Goal: Task Accomplishment & Management: Complete application form

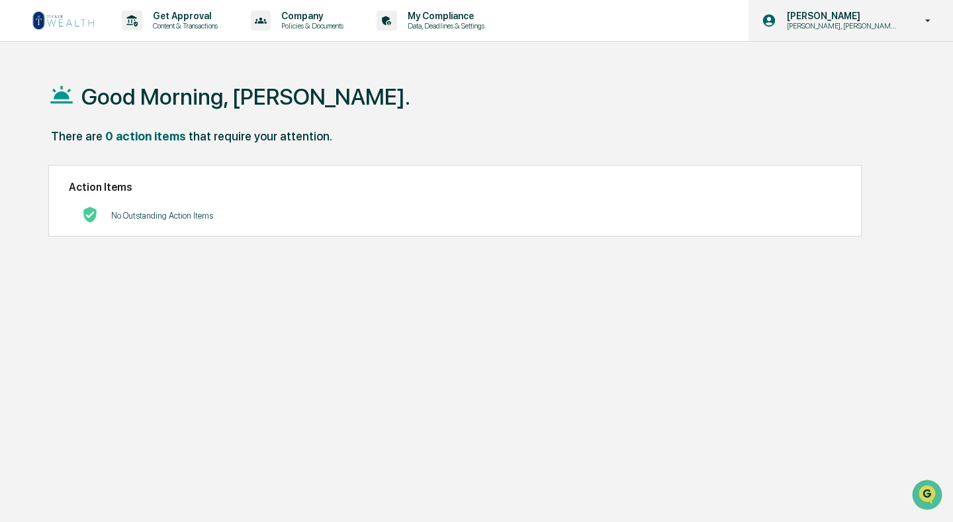
click at [932, 21] on icon at bounding box center [928, 21] width 23 height 13
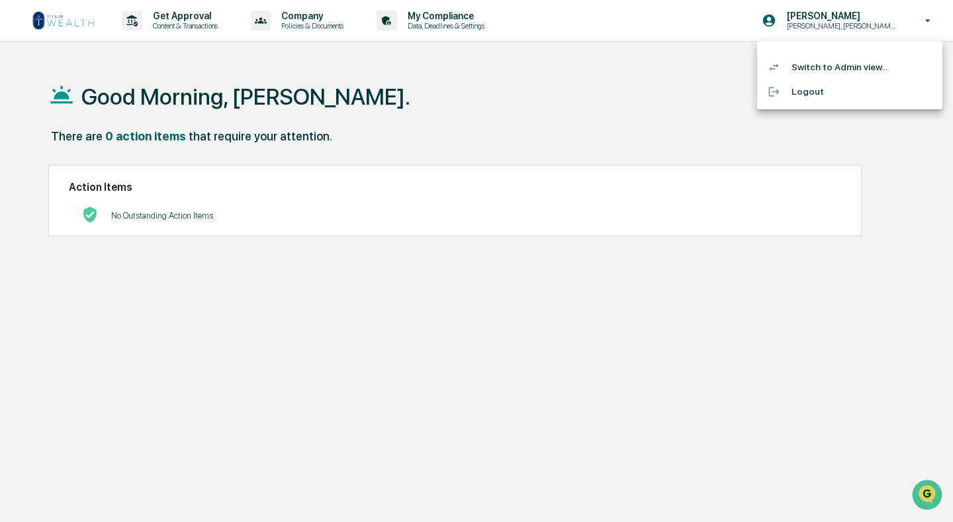
click at [833, 63] on li "Switch to Admin view..." at bounding box center [849, 67] width 185 height 24
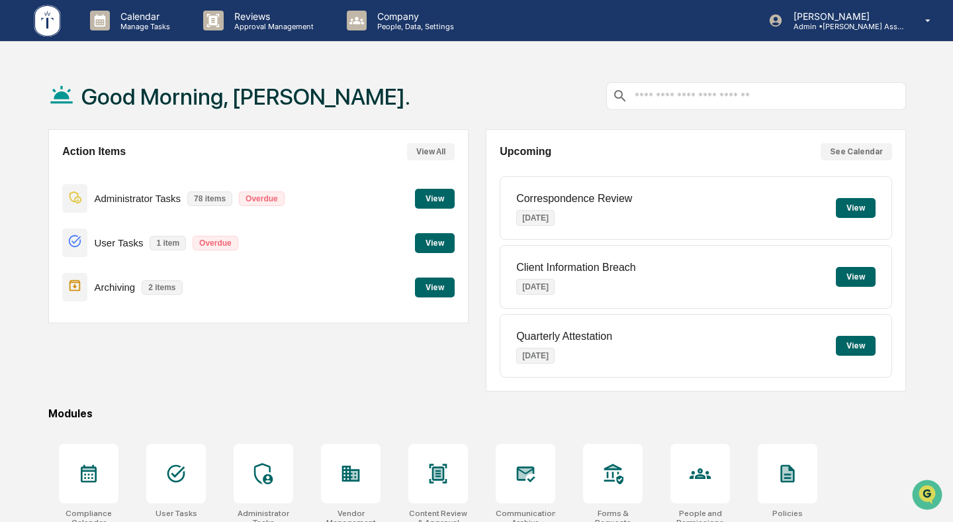
click at [430, 291] on button "View" at bounding box center [435, 287] width 40 height 20
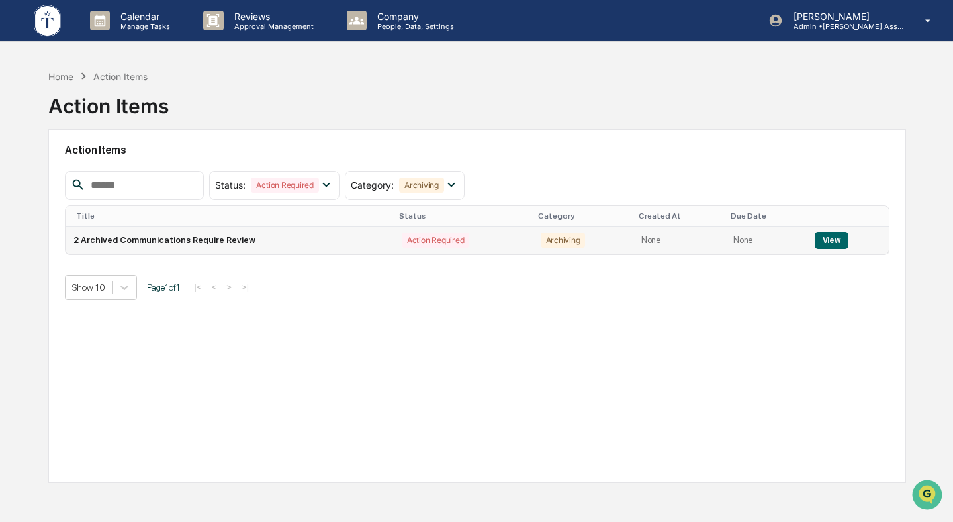
click at [837, 238] on button "View" at bounding box center [832, 240] width 34 height 17
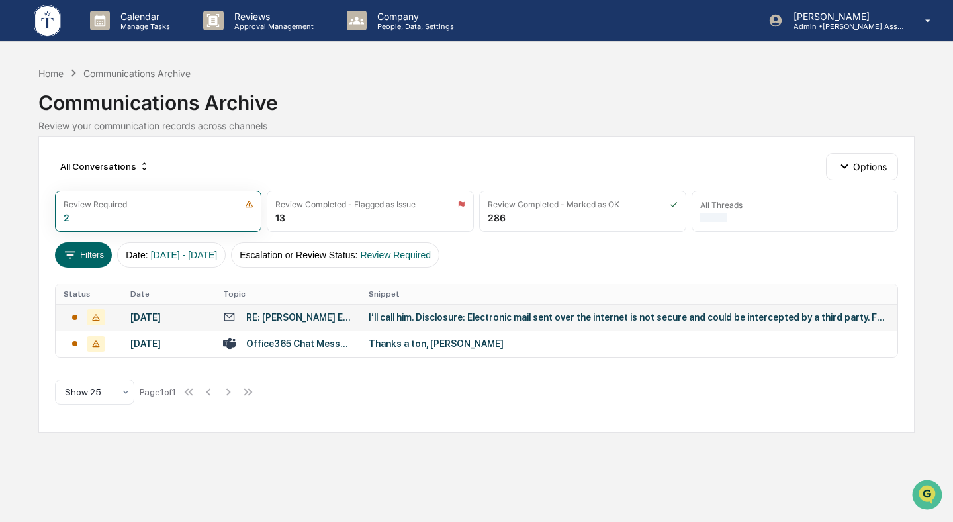
click at [516, 318] on div "I’ll call him. Disclosure: Electronic mail sent over the internet is not secure…" at bounding box center [629, 317] width 521 height 11
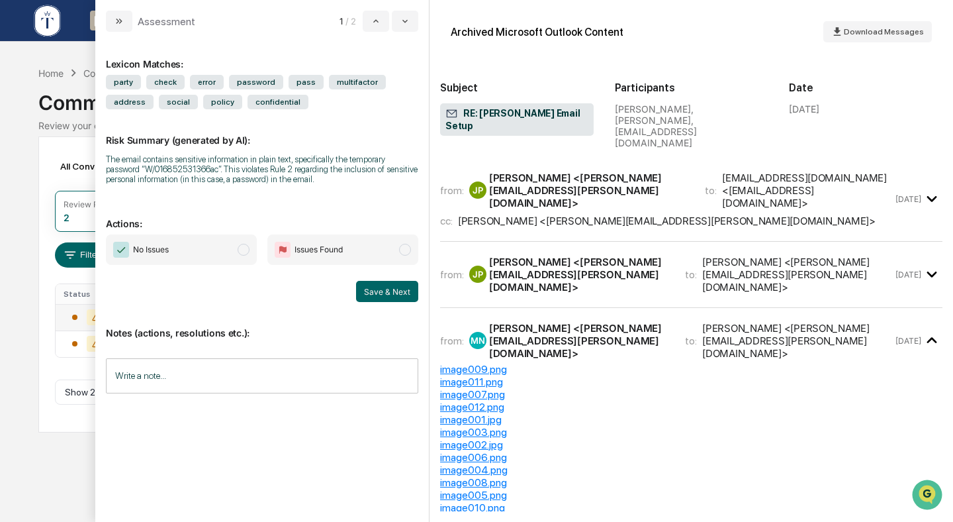
click at [212, 260] on span "No Issues" at bounding box center [181, 249] width 151 height 30
click at [394, 302] on button "Save & Next" at bounding box center [387, 291] width 62 height 21
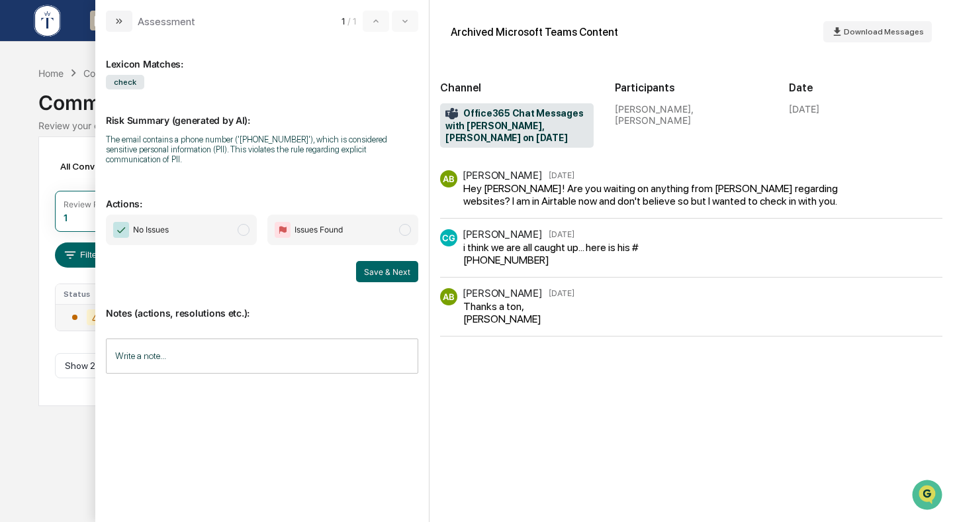
click at [199, 237] on span "No Issues" at bounding box center [181, 229] width 151 height 30
click at [386, 271] on button "Save & Next" at bounding box center [387, 271] width 62 height 21
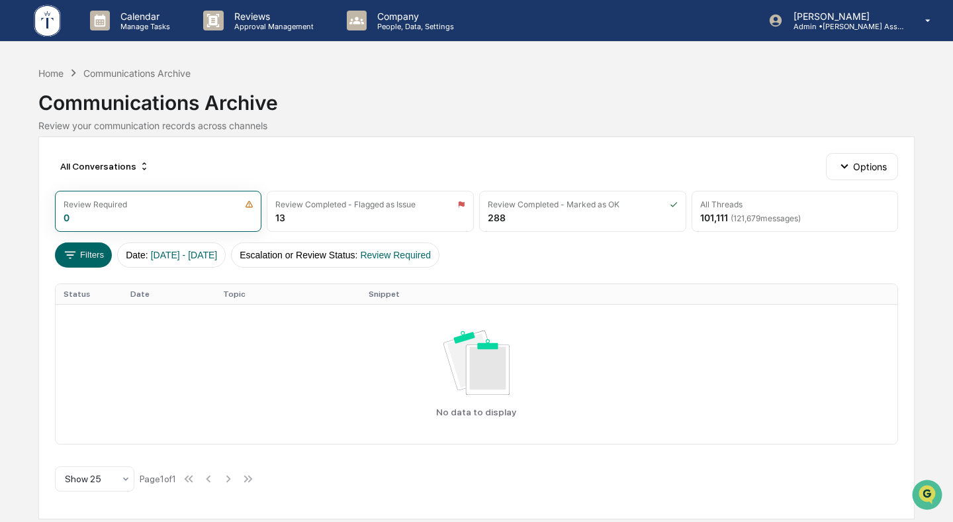
click at [410, 144] on div "All Conversations Options Review Required 0 Review Completed - Flagged as Issue…" at bounding box center [476, 327] width 877 height 383
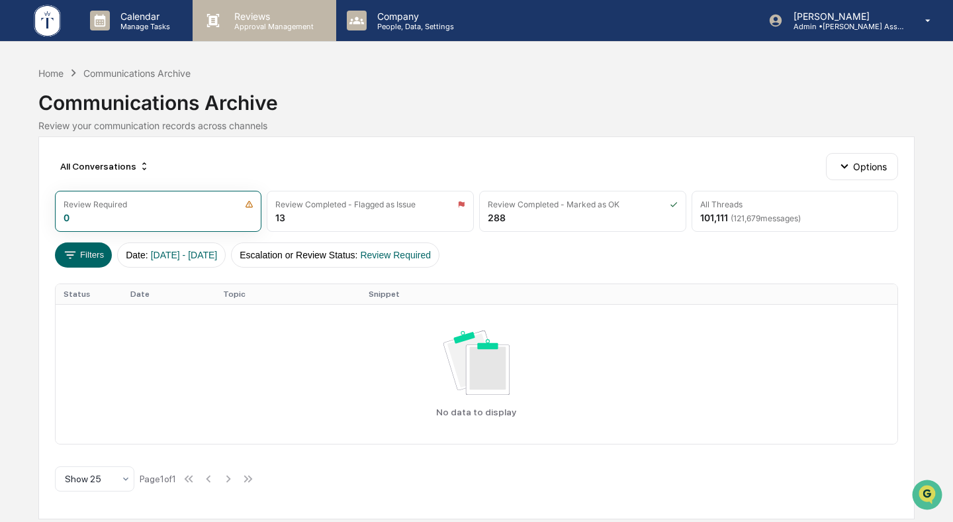
click at [273, 20] on p "Reviews" at bounding box center [272, 16] width 97 height 11
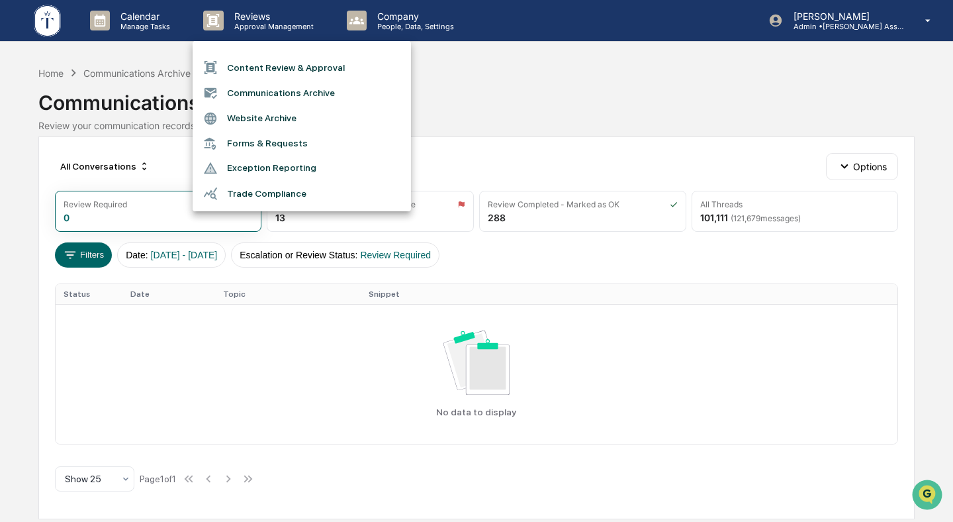
click at [294, 64] on li "Content Review & Approval" at bounding box center [302, 67] width 218 height 25
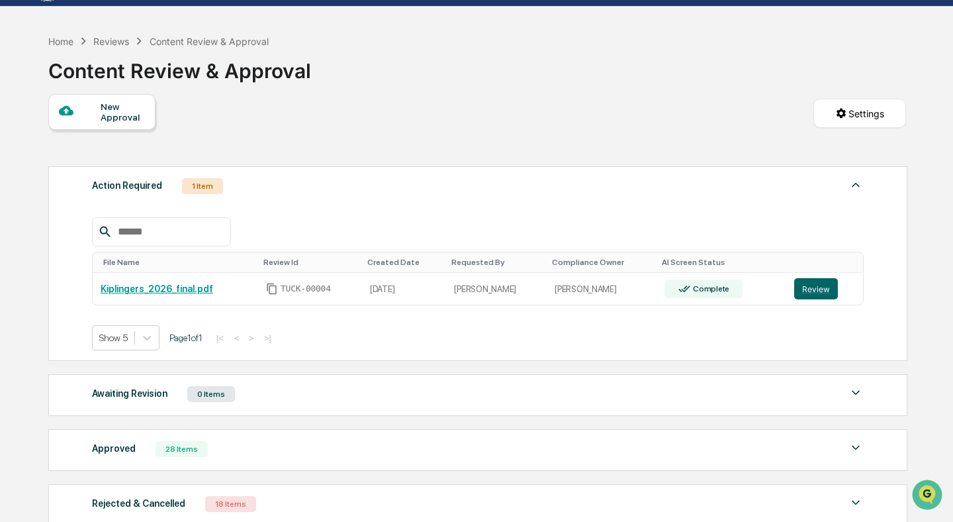
scroll to position [25, 0]
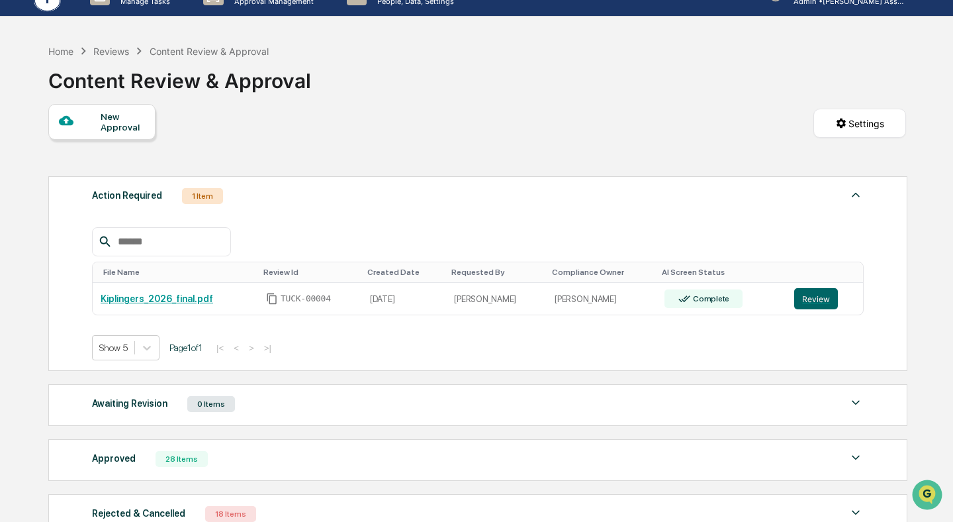
click at [127, 111] on div "New Approval" at bounding box center [123, 121] width 44 height 21
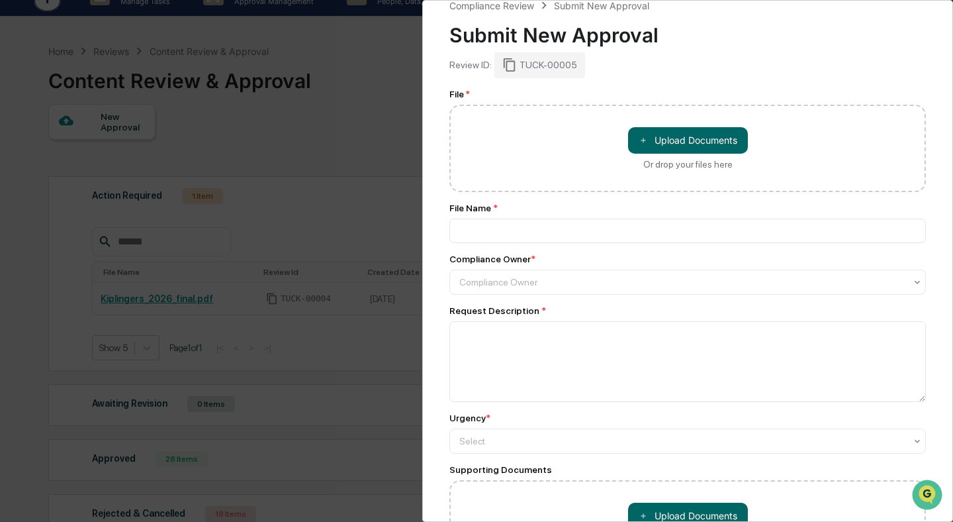
scroll to position [0, 0]
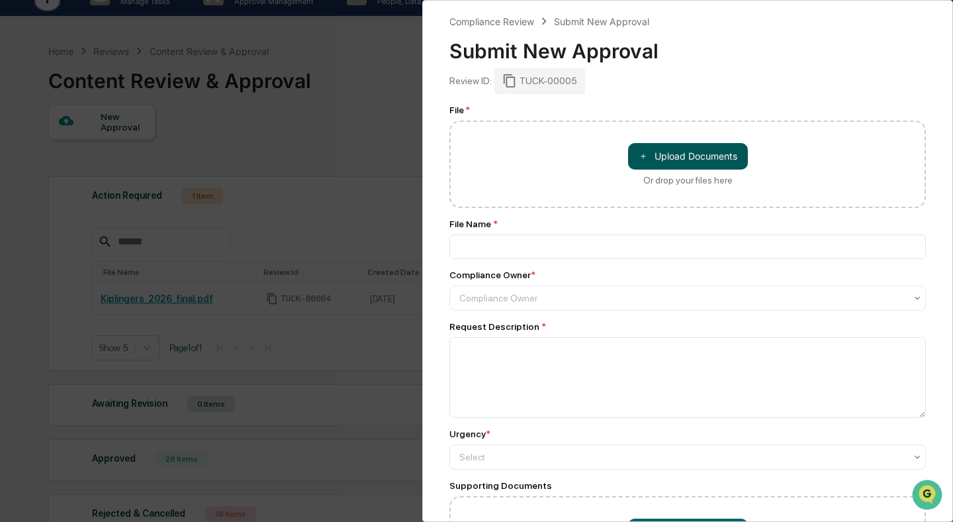
click at [678, 155] on button "＋ Upload Documents" at bounding box center [688, 156] width 120 height 26
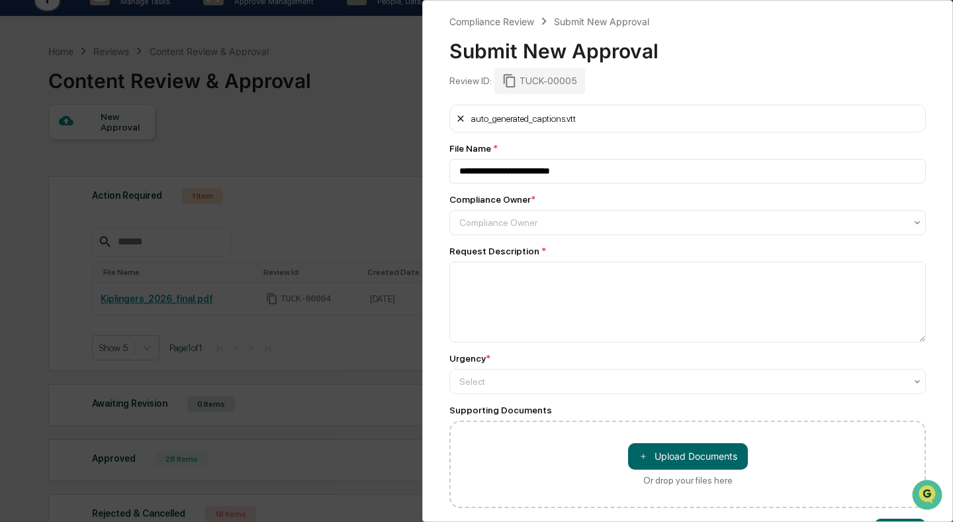
click at [459, 120] on icon at bounding box center [460, 118] width 6 height 6
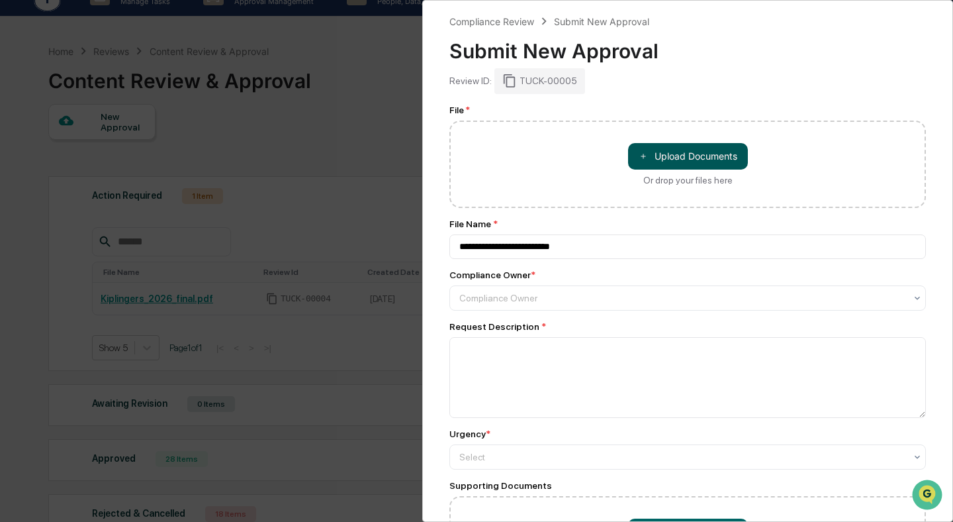
click at [662, 150] on button "＋ Upload Documents" at bounding box center [688, 156] width 120 height 26
type input "**********"
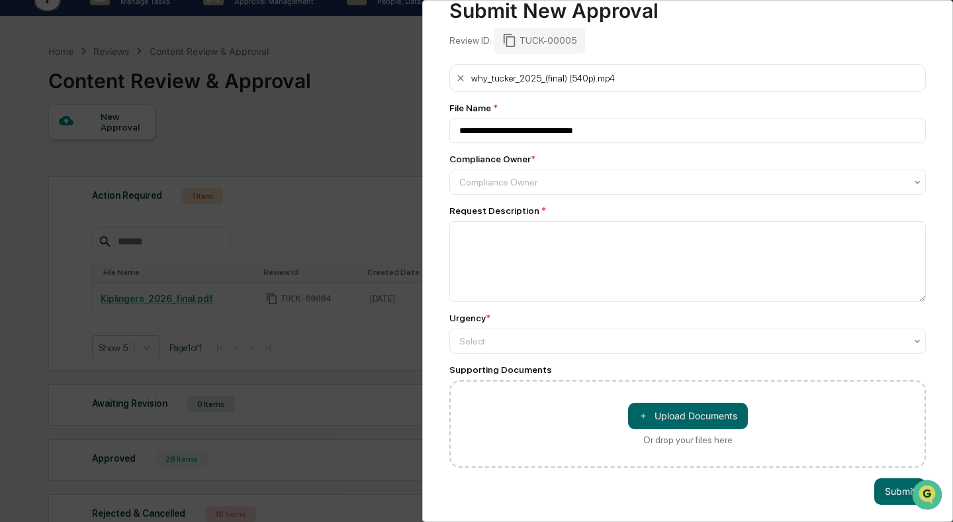
scroll to position [48, 0]
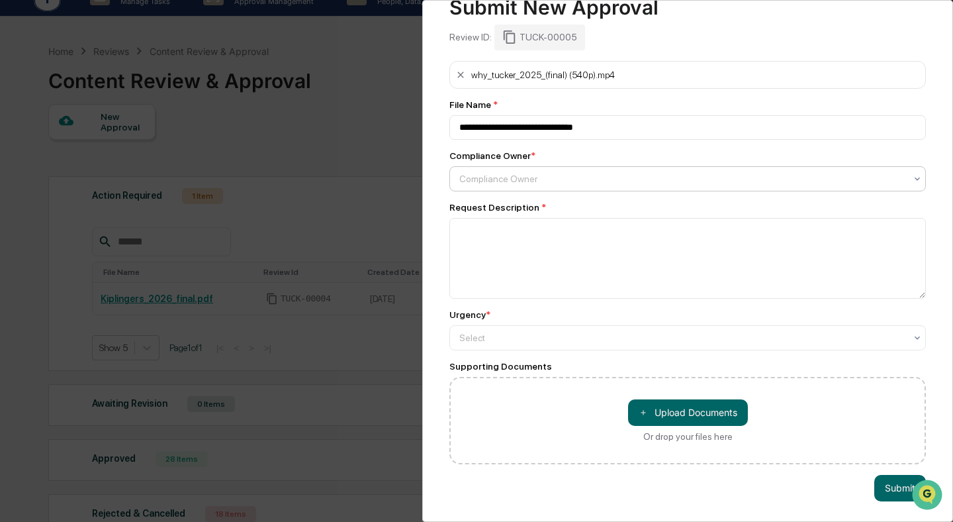
click at [591, 182] on div at bounding box center [682, 178] width 446 height 13
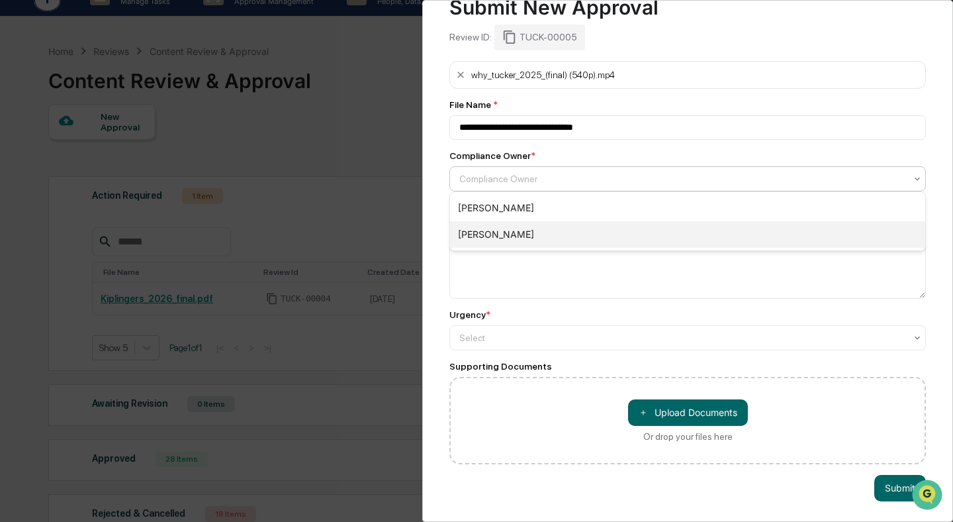
click at [559, 240] on div "[PERSON_NAME]" at bounding box center [687, 234] width 475 height 26
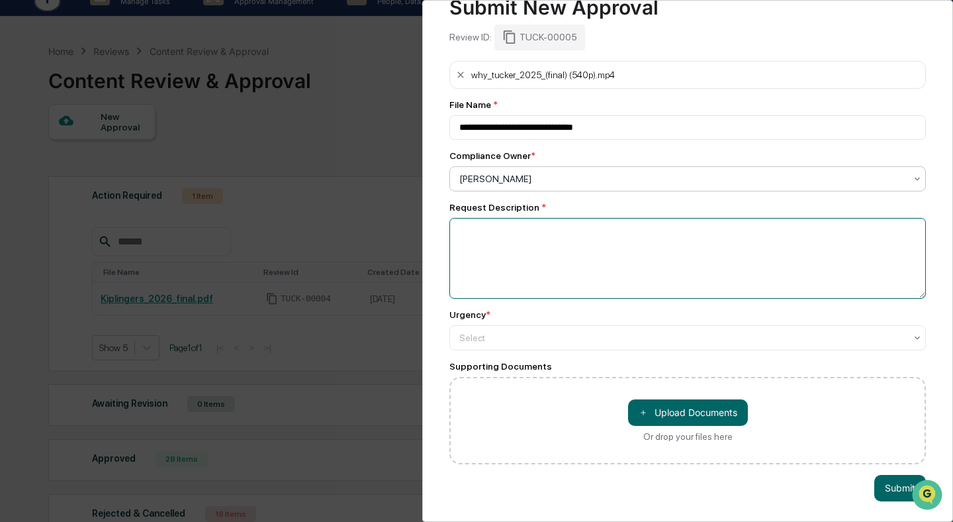
click at [559, 240] on textarea at bounding box center [687, 258] width 477 height 81
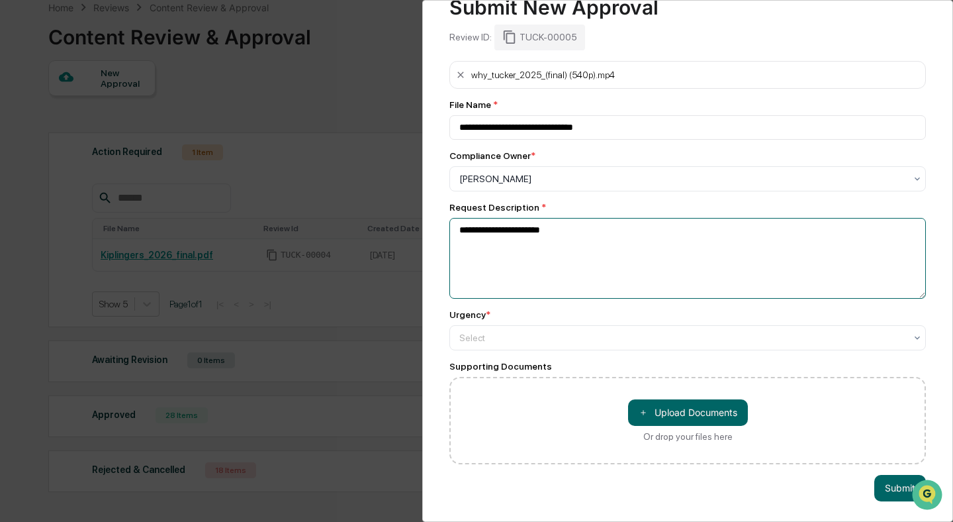
scroll to position [76, 0]
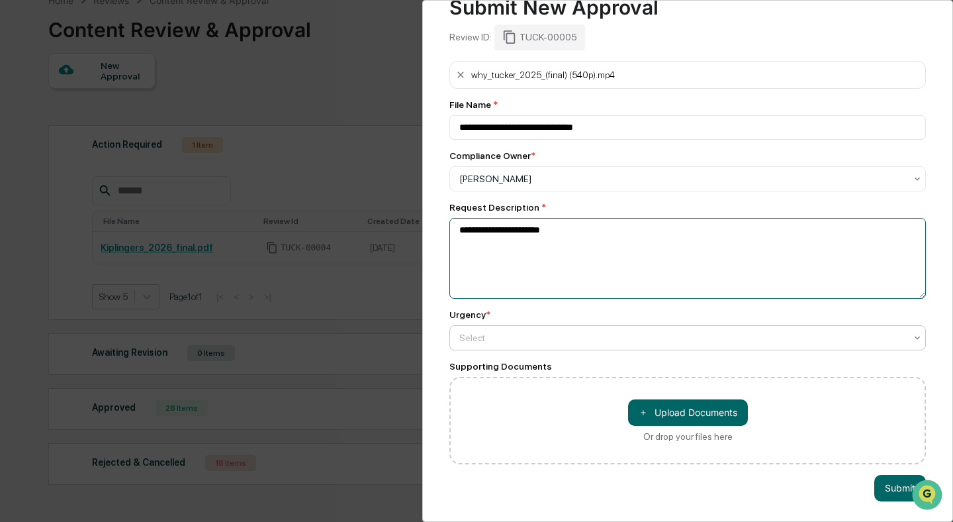
type textarea "**********"
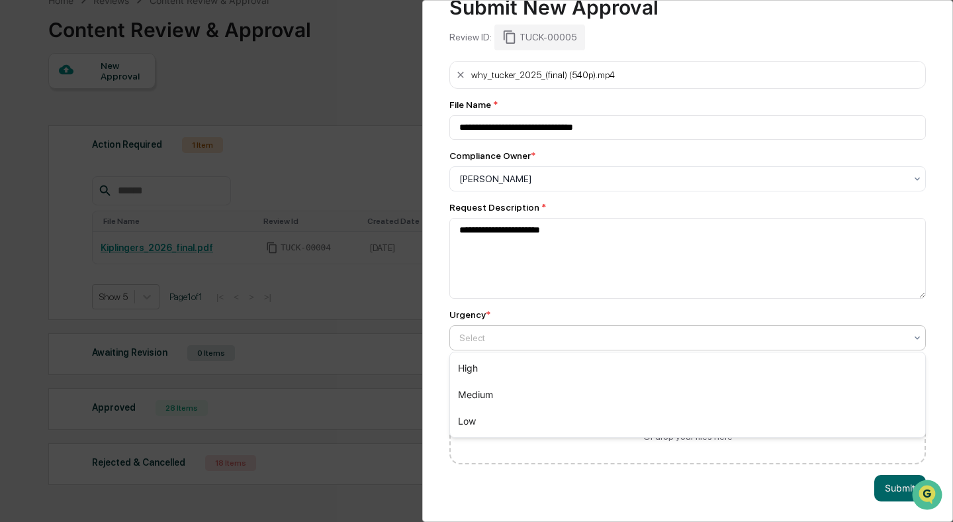
click at [614, 336] on div at bounding box center [682, 337] width 446 height 13
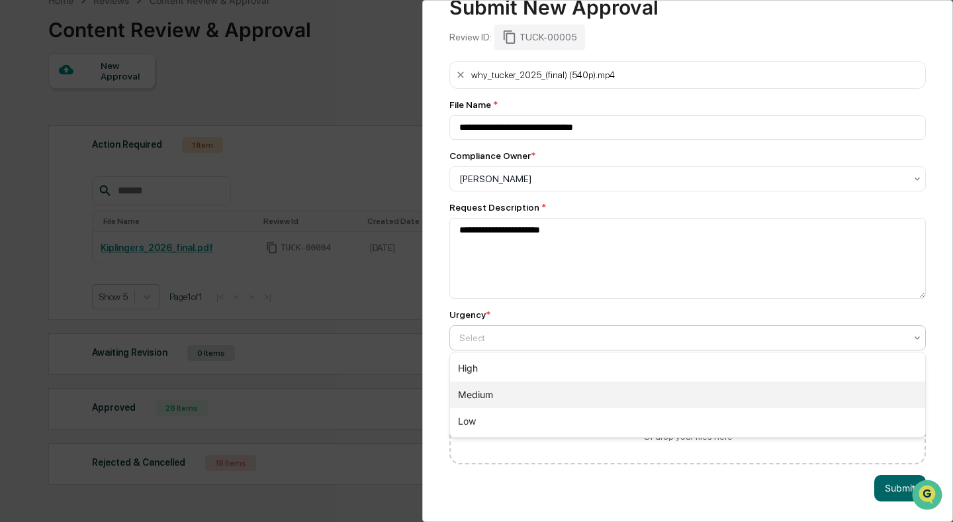
click at [582, 381] on div "Medium" at bounding box center [687, 394] width 475 height 26
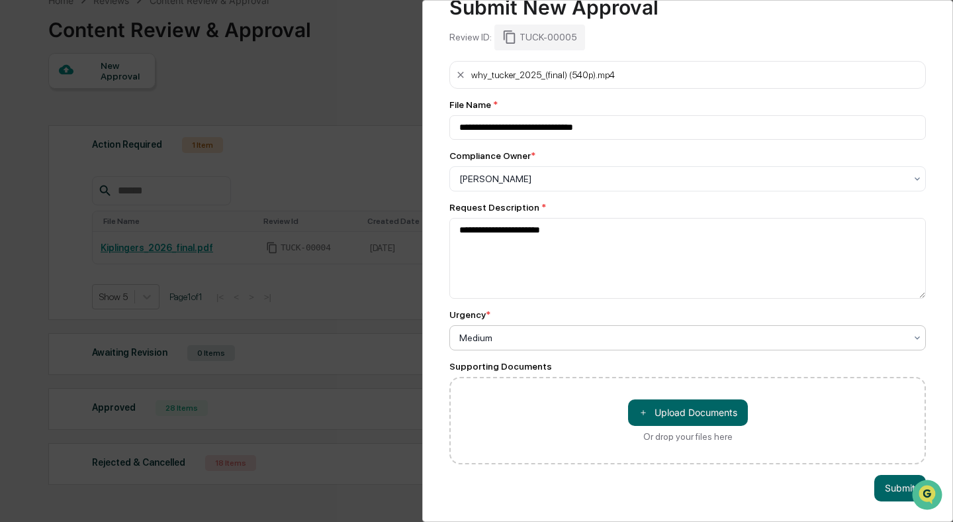
click at [589, 337] on div at bounding box center [682, 337] width 446 height 13
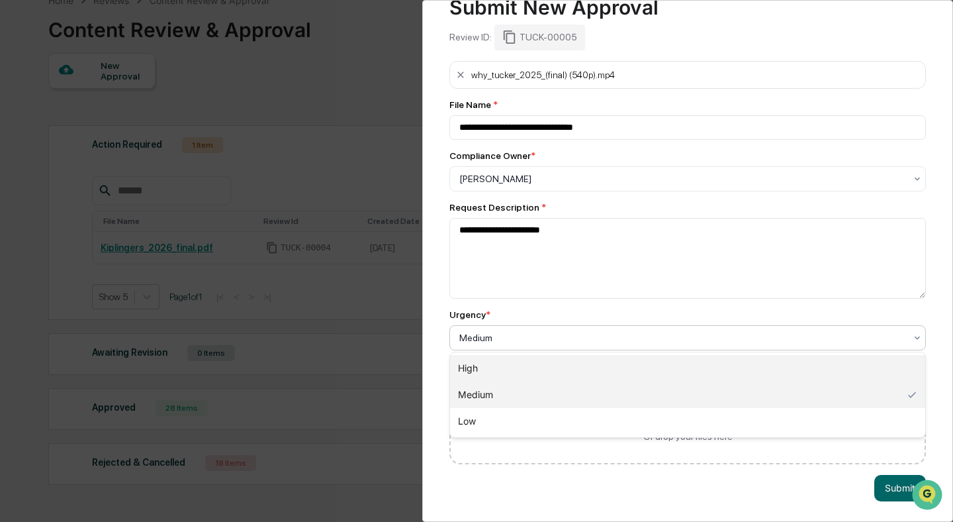
click at [561, 370] on div "High" at bounding box center [687, 368] width 475 height 26
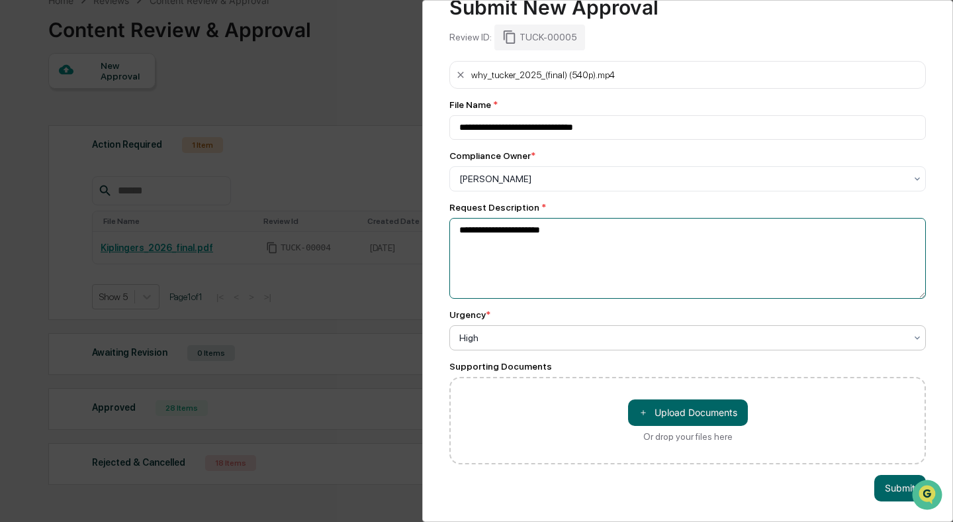
click at [686, 273] on textarea "**********" at bounding box center [687, 258] width 477 height 81
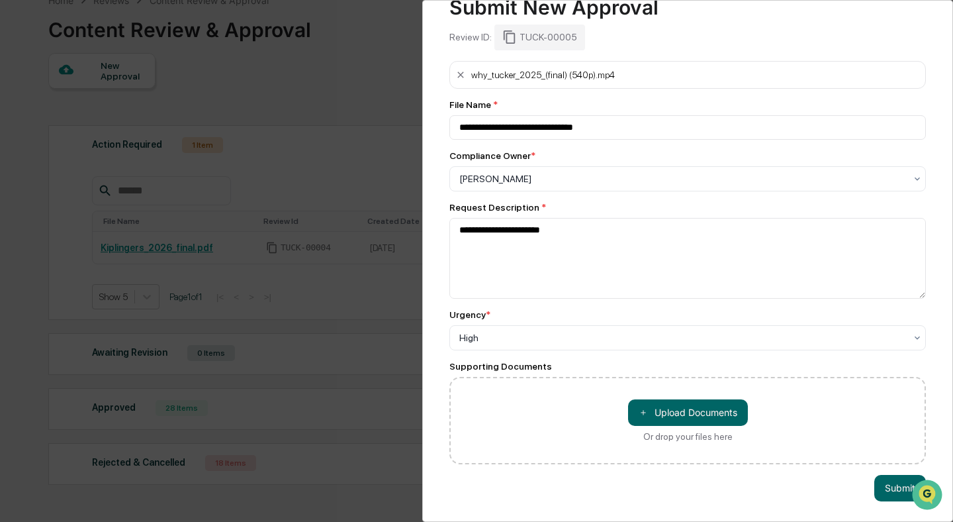
click at [646, 311] on div "Urgency *" at bounding box center [687, 314] width 477 height 11
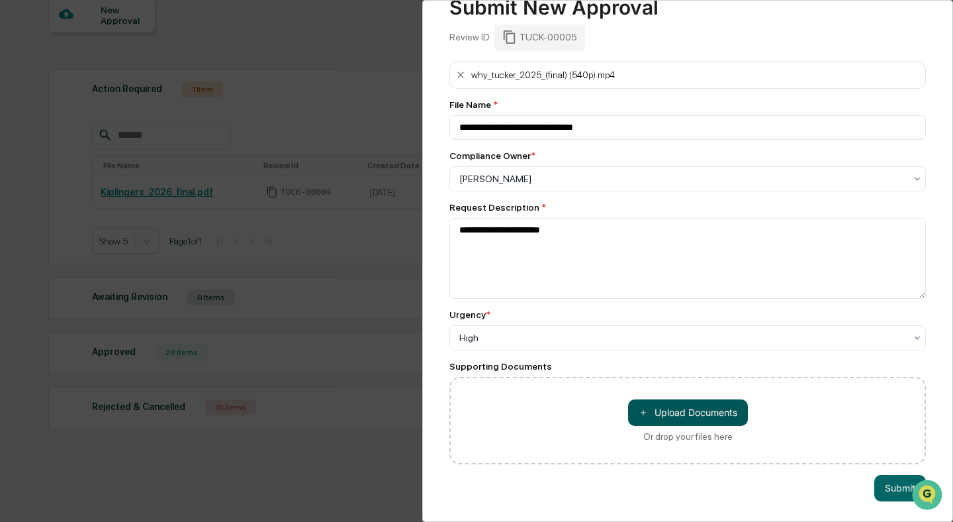
click at [688, 410] on button "＋ Upload Documents" at bounding box center [688, 412] width 120 height 26
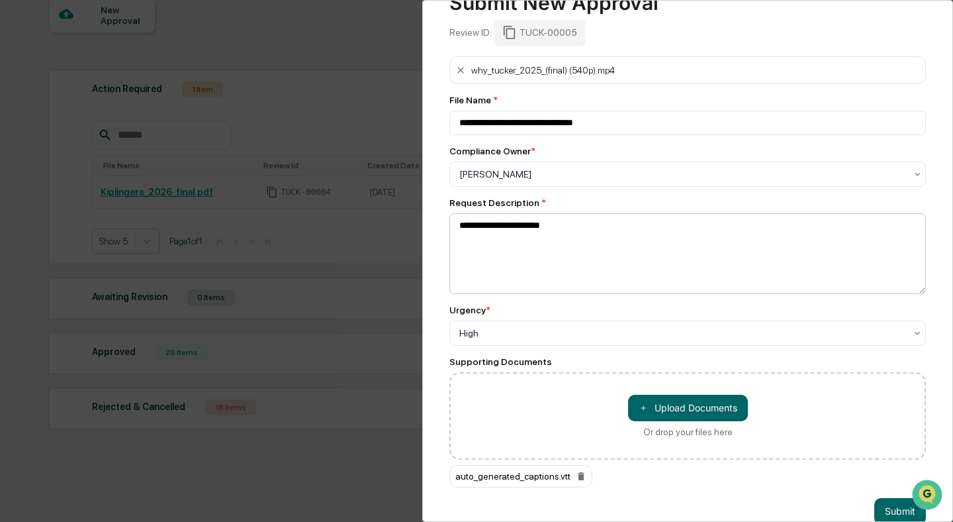
scroll to position [76, 0]
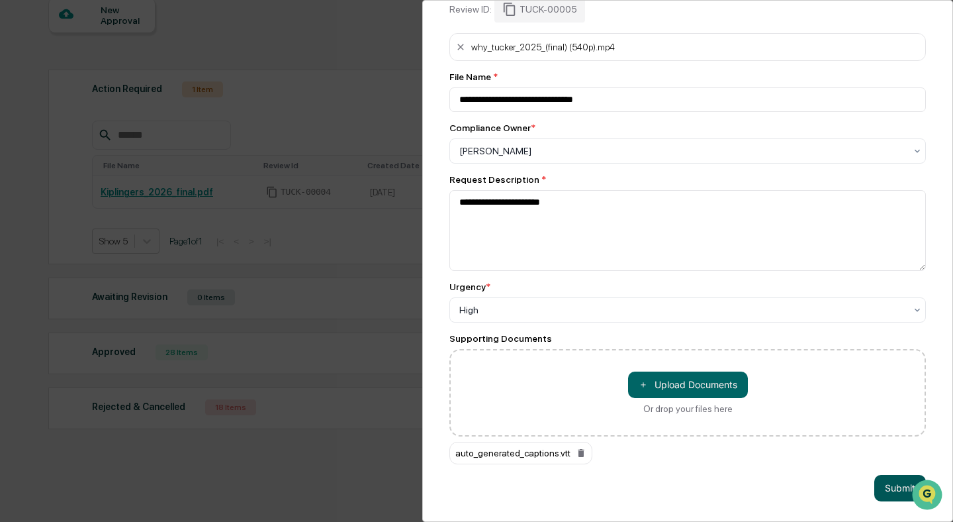
click at [888, 496] on button "Submit" at bounding box center [900, 488] width 52 height 26
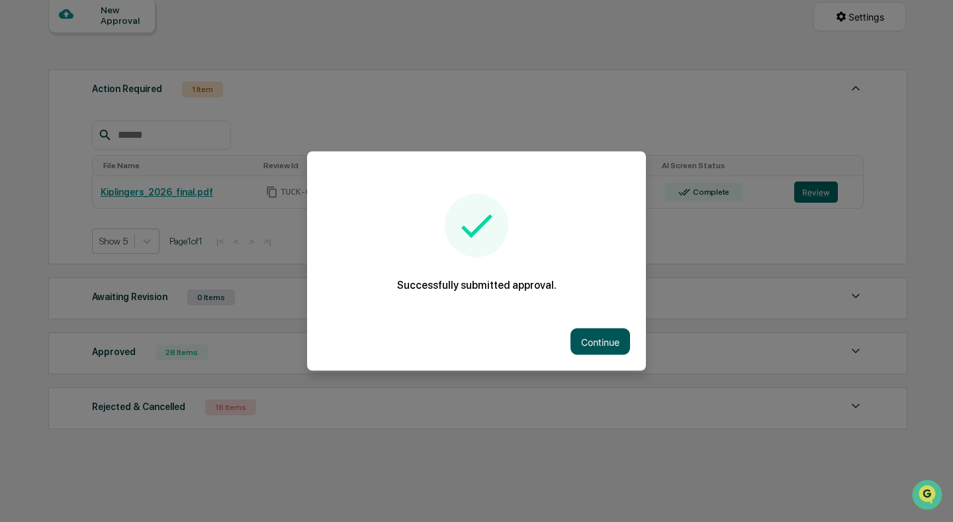
click at [600, 338] on button "Continue" at bounding box center [601, 341] width 60 height 26
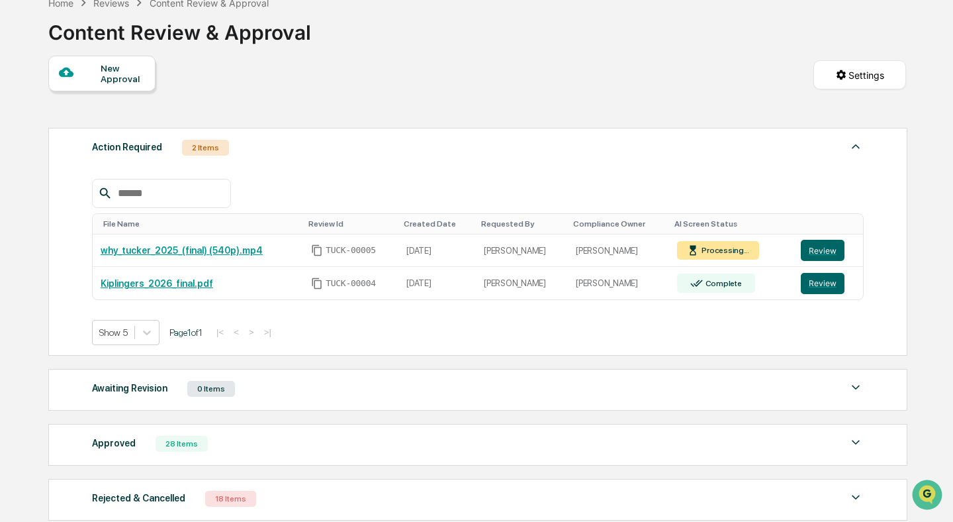
scroll to position [71, 0]
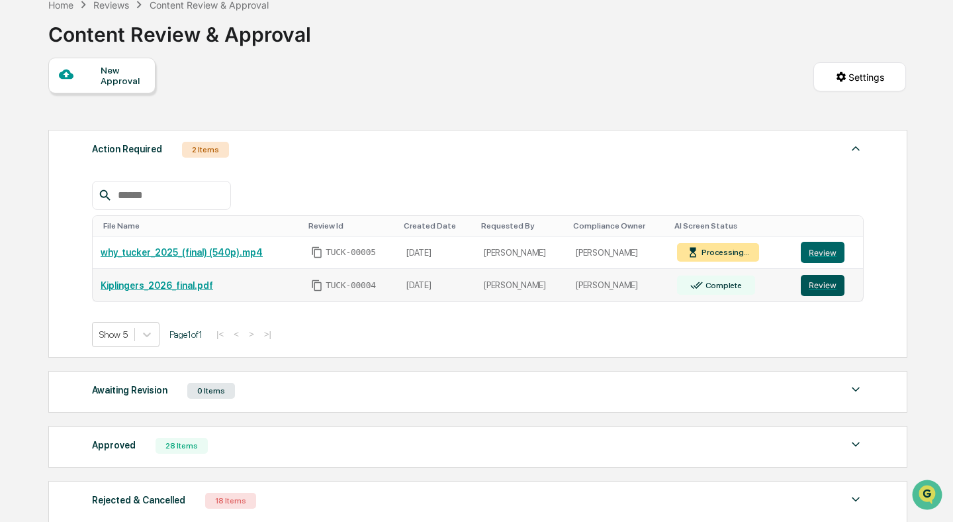
click at [813, 295] on button "Review" at bounding box center [823, 285] width 44 height 21
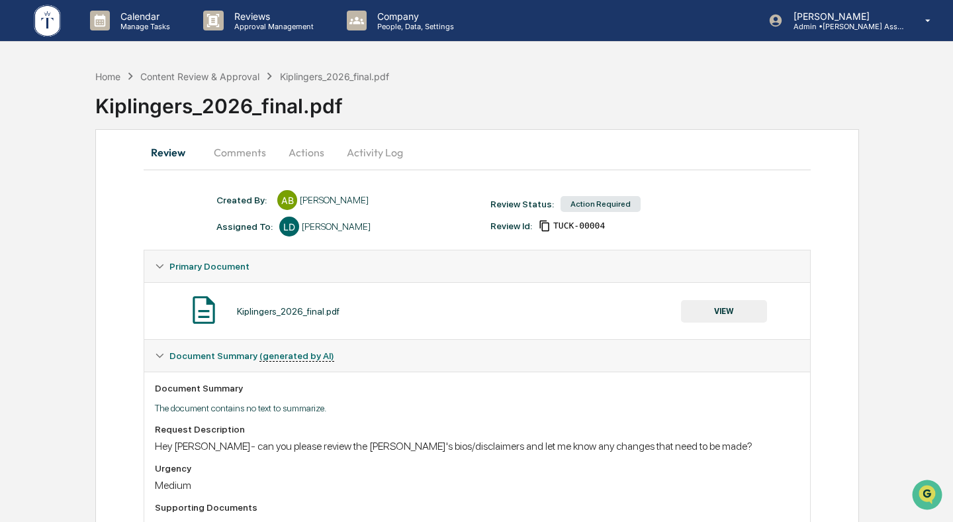
click at [296, 148] on button "Actions" at bounding box center [307, 152] width 60 height 32
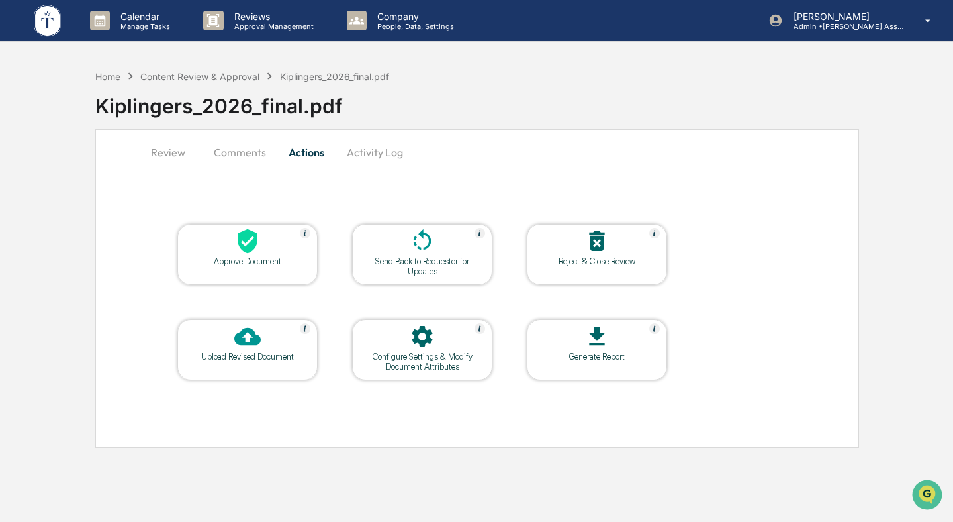
click at [239, 150] on button "Comments" at bounding box center [239, 152] width 73 height 32
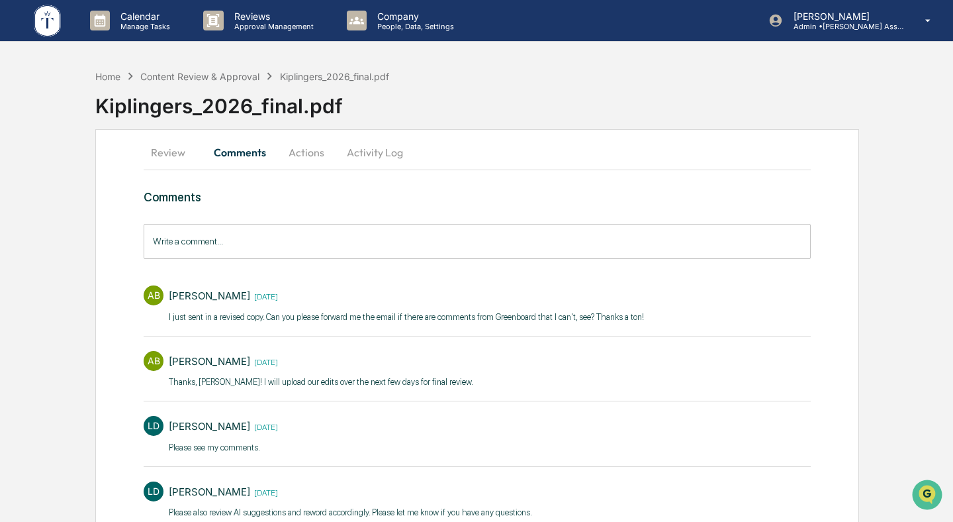
click at [366, 152] on button "Activity Log" at bounding box center [374, 152] width 77 height 32
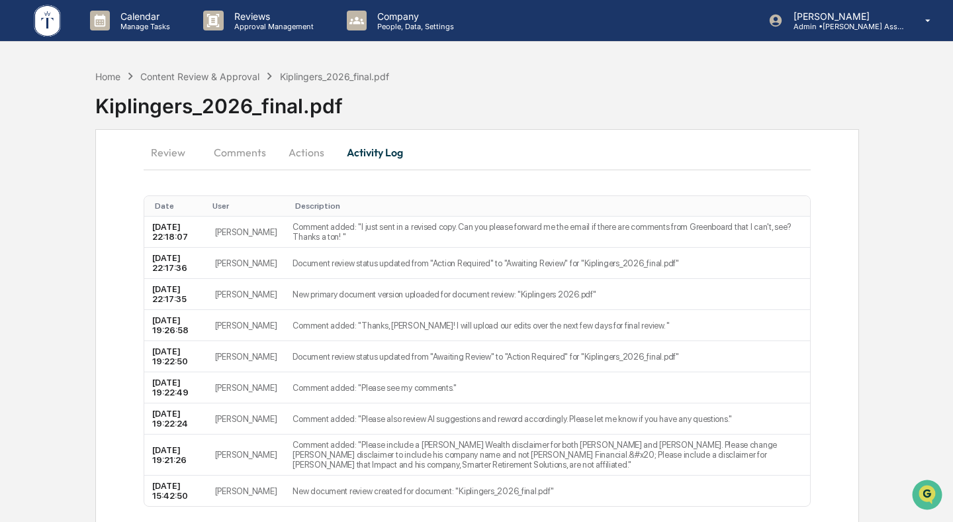
click at [299, 154] on button "Actions" at bounding box center [307, 152] width 60 height 32
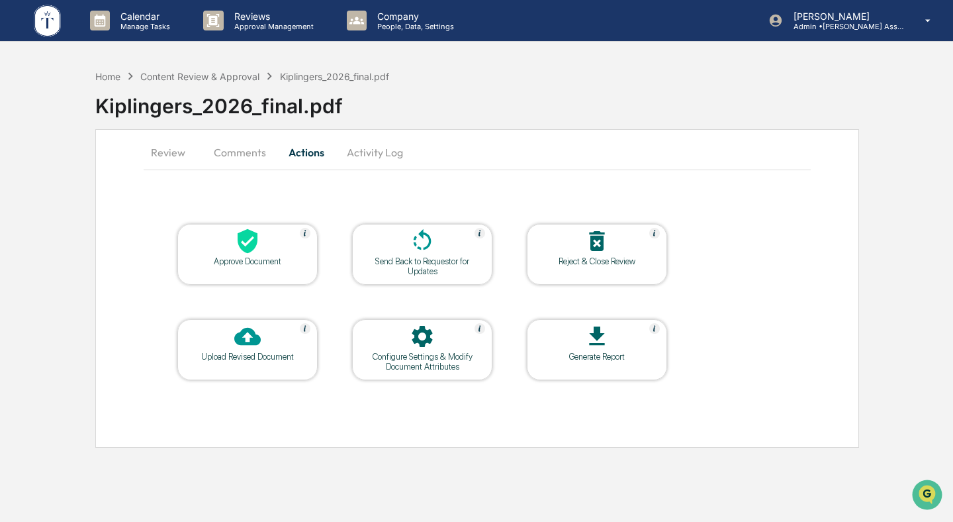
click at [238, 150] on button "Comments" at bounding box center [239, 152] width 73 height 32
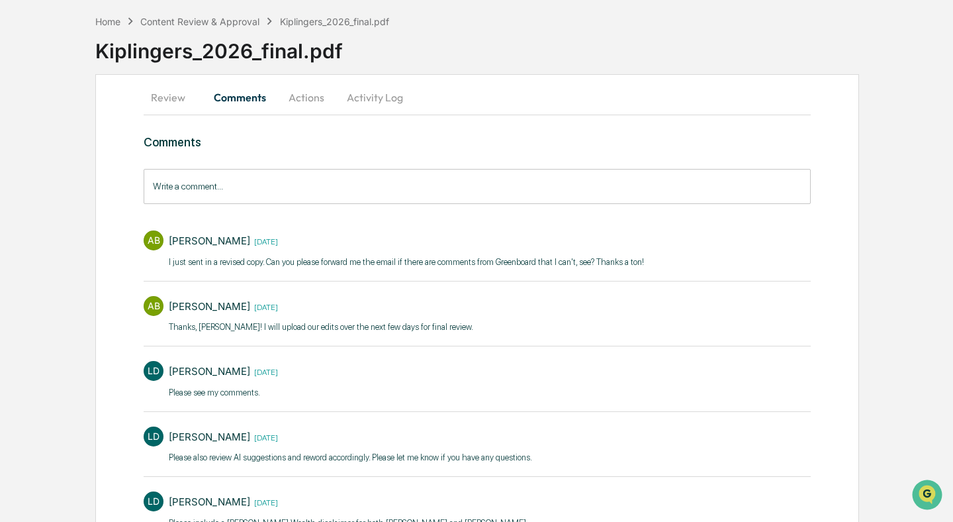
scroll to position [48, 0]
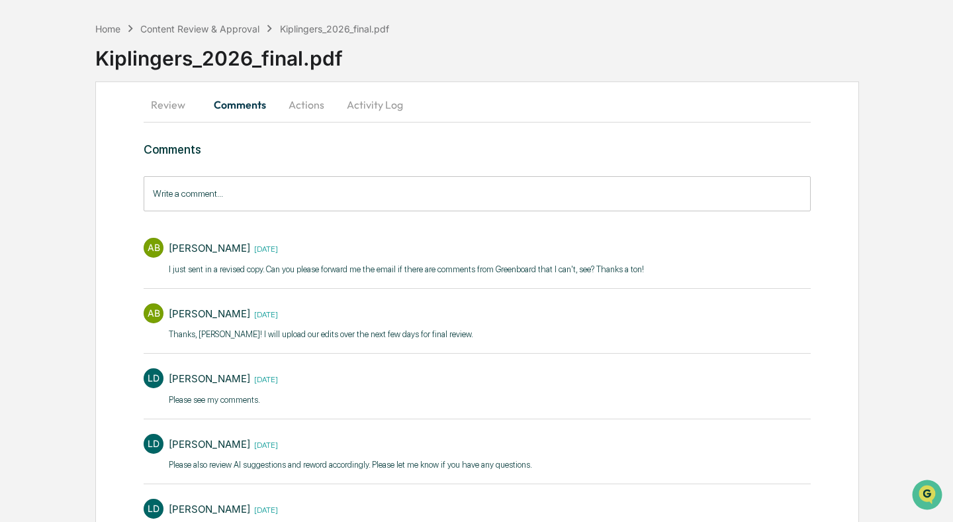
click at [363, 111] on button "Activity Log" at bounding box center [374, 105] width 77 height 32
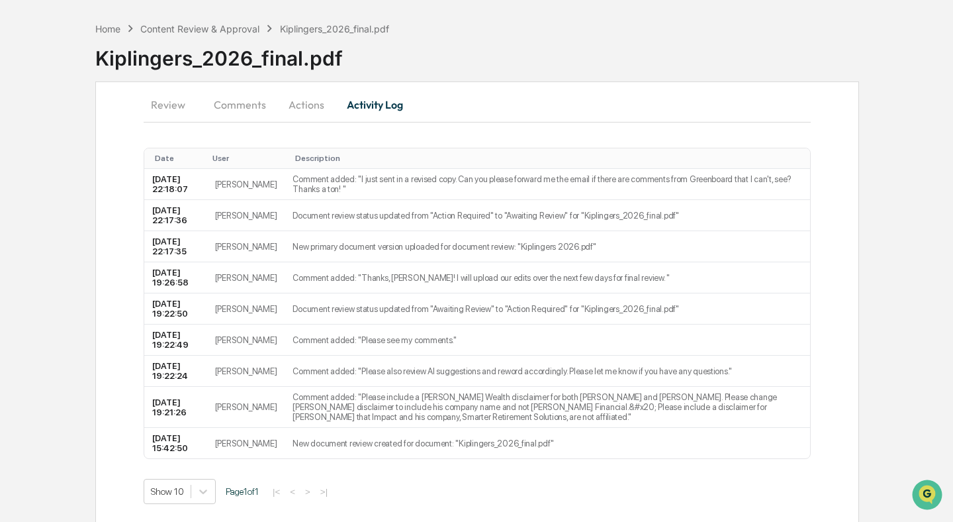
click at [181, 103] on button "Review" at bounding box center [174, 105] width 60 height 32
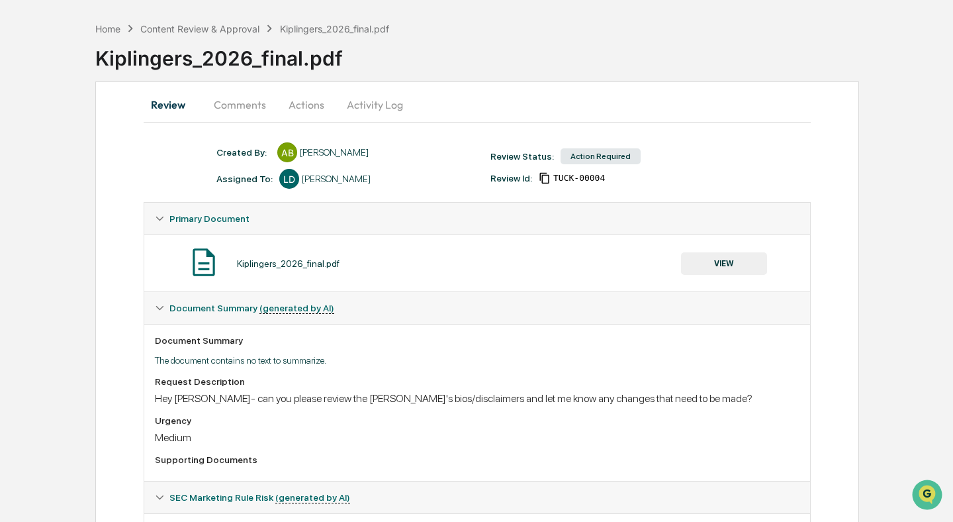
click at [305, 111] on button "Actions" at bounding box center [307, 105] width 60 height 32
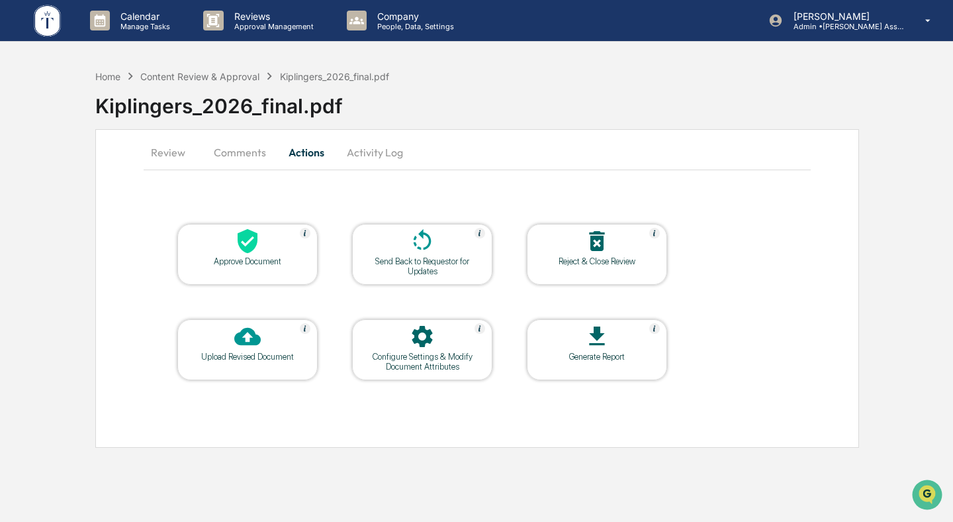
scroll to position [0, 0]
click at [225, 259] on div "Approve Document" at bounding box center [247, 261] width 119 height 10
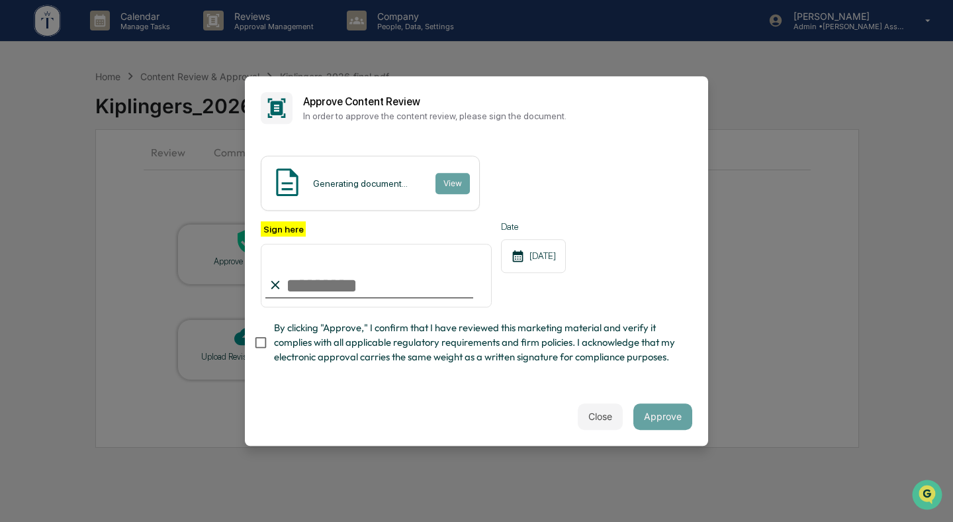
click at [343, 289] on input "Sign here" at bounding box center [376, 276] width 231 height 64
type input "**********"
click at [653, 418] on button "Approve" at bounding box center [662, 416] width 59 height 26
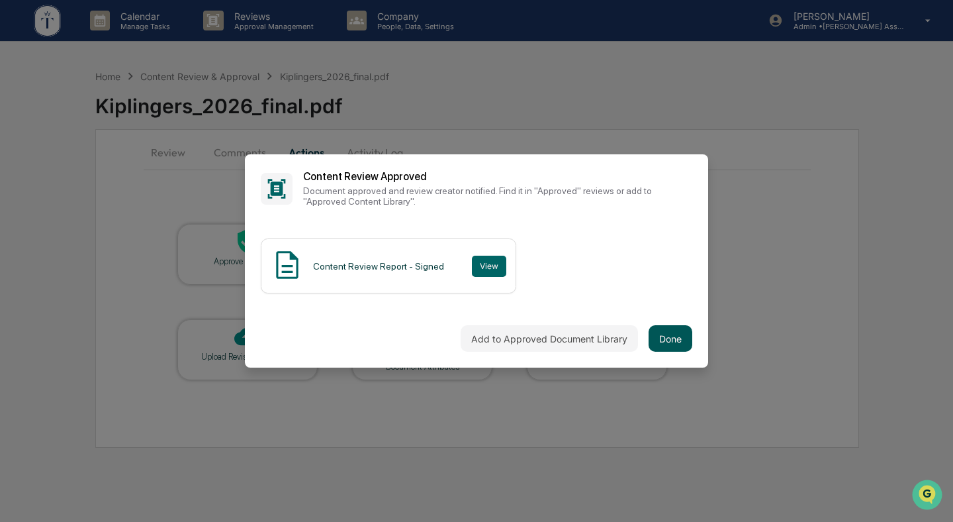
click at [667, 340] on button "Done" at bounding box center [671, 338] width 44 height 26
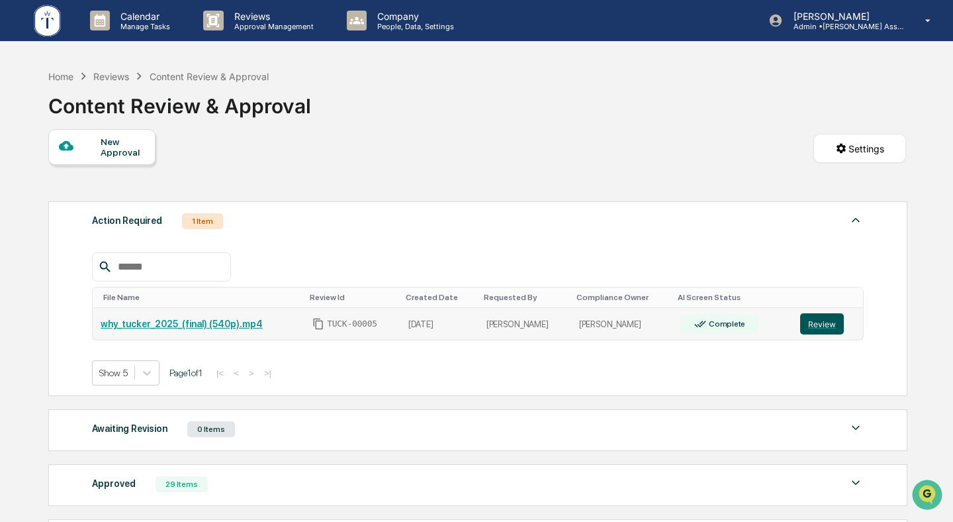
click at [823, 322] on button "Review" at bounding box center [822, 323] width 44 height 21
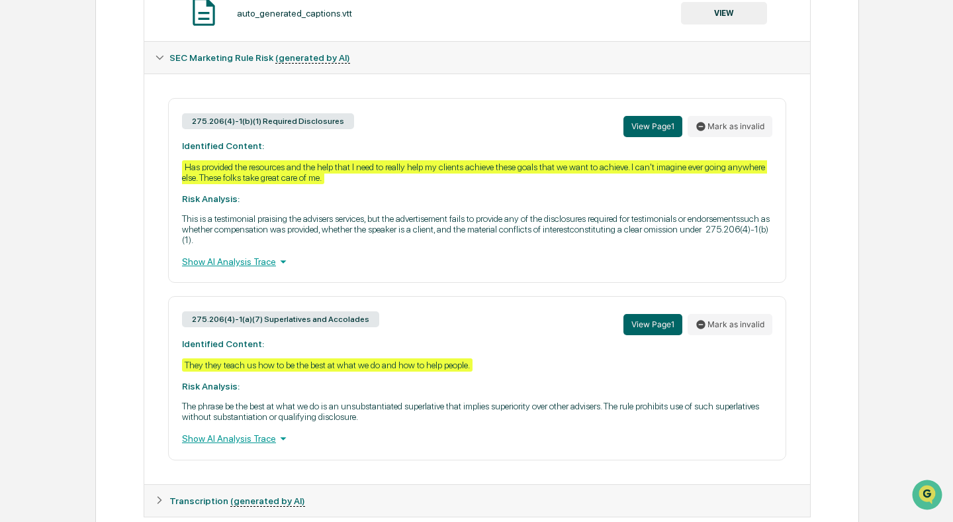
scroll to position [599, 0]
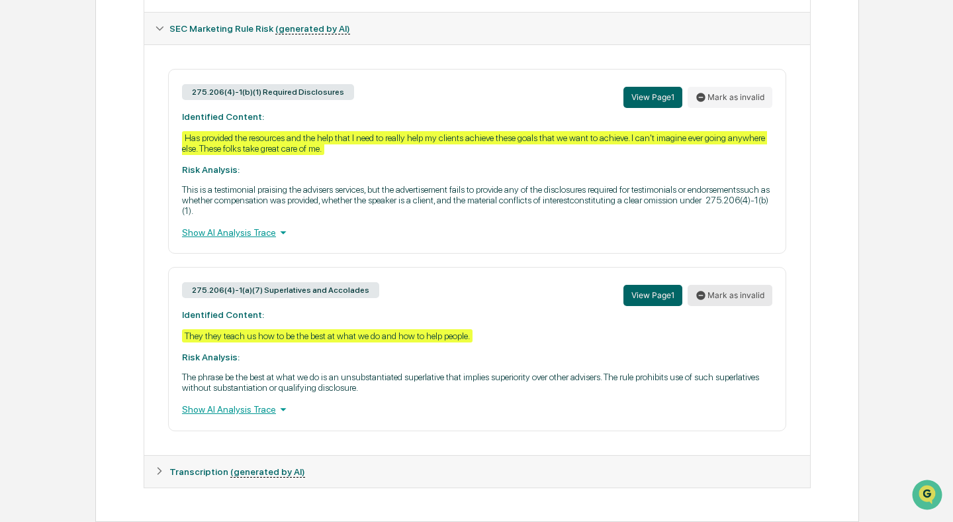
click at [739, 298] on button "Mark as invalid" at bounding box center [730, 295] width 85 height 21
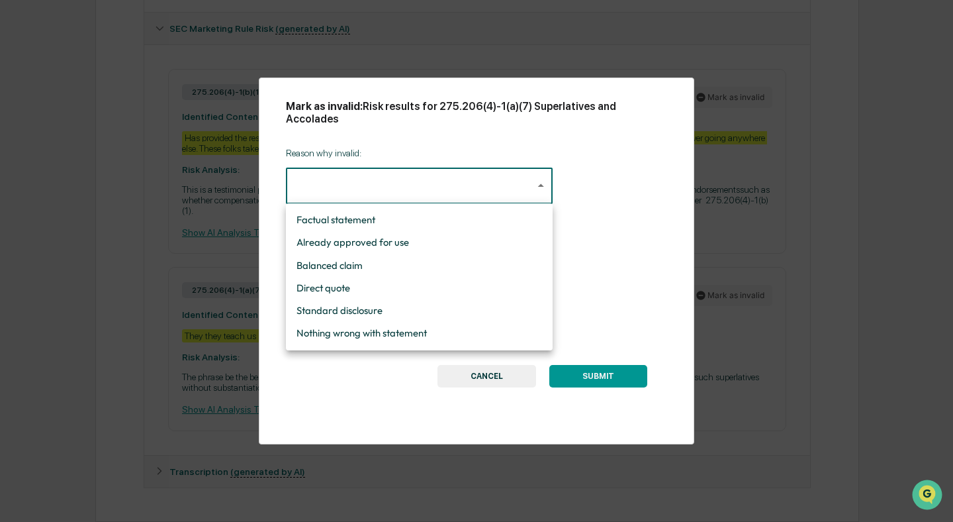
click at [355, 294] on li "Direct quote" at bounding box center [419, 288] width 267 height 23
type input "**********"
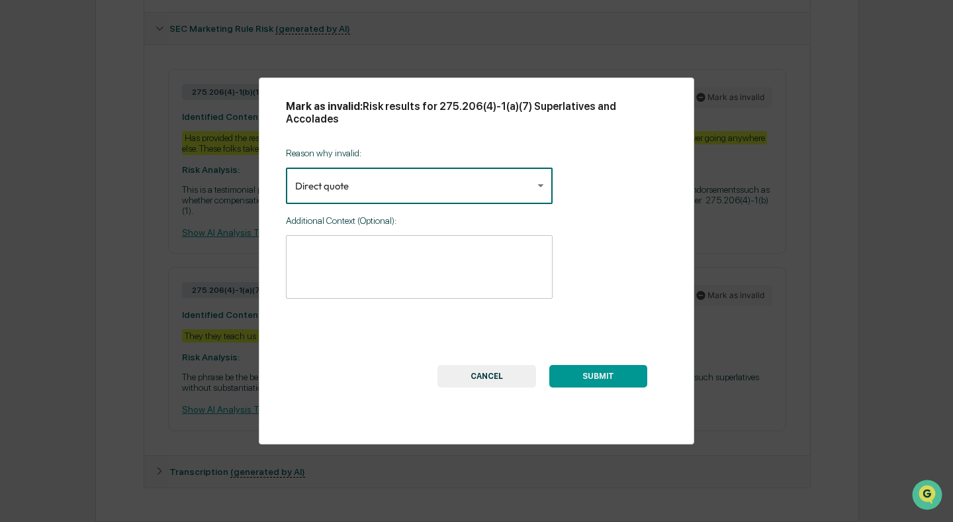
click at [418, 266] on textarea at bounding box center [419, 267] width 248 height 42
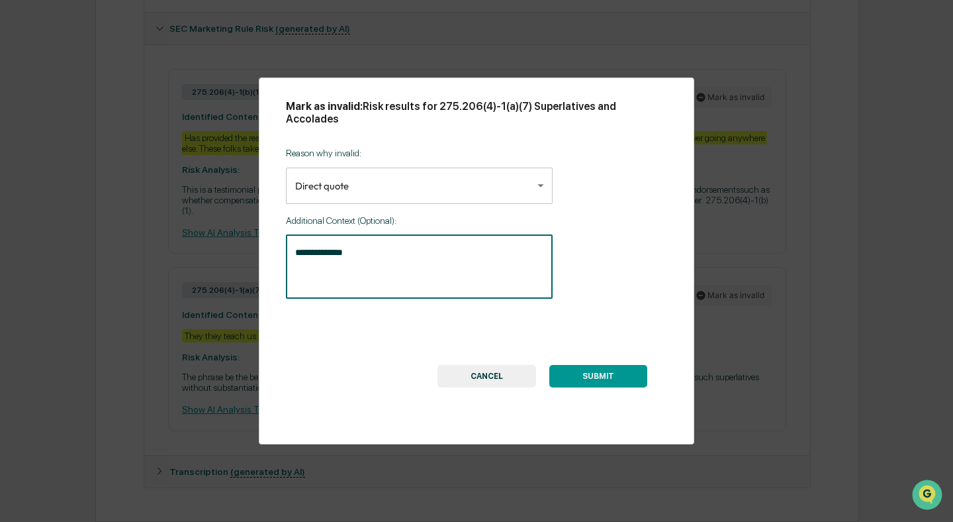
type textarea "**********"
click at [620, 380] on button "SUBMIT" at bounding box center [598, 376] width 98 height 23
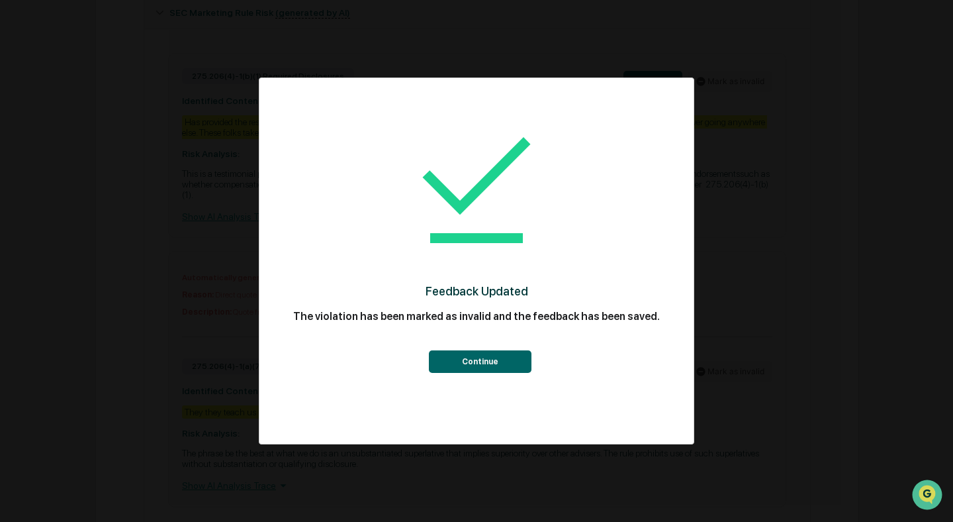
click at [480, 368] on button "Continue" at bounding box center [480, 361] width 103 height 23
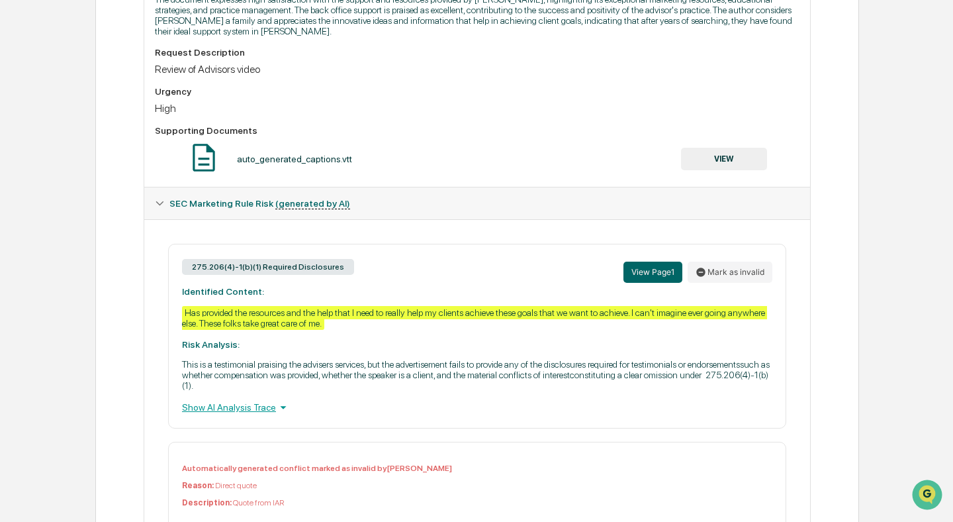
scroll to position [455, 0]
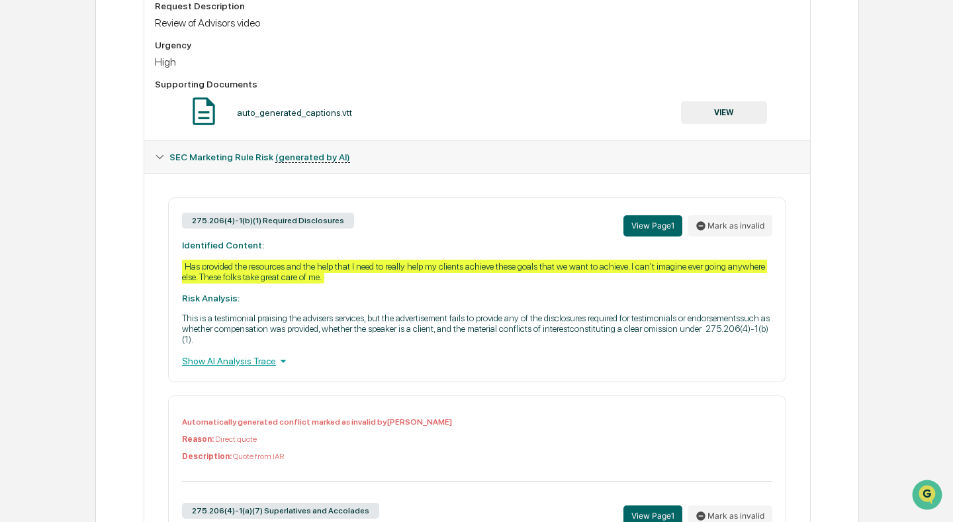
click at [285, 368] on icon at bounding box center [283, 360] width 15 height 15
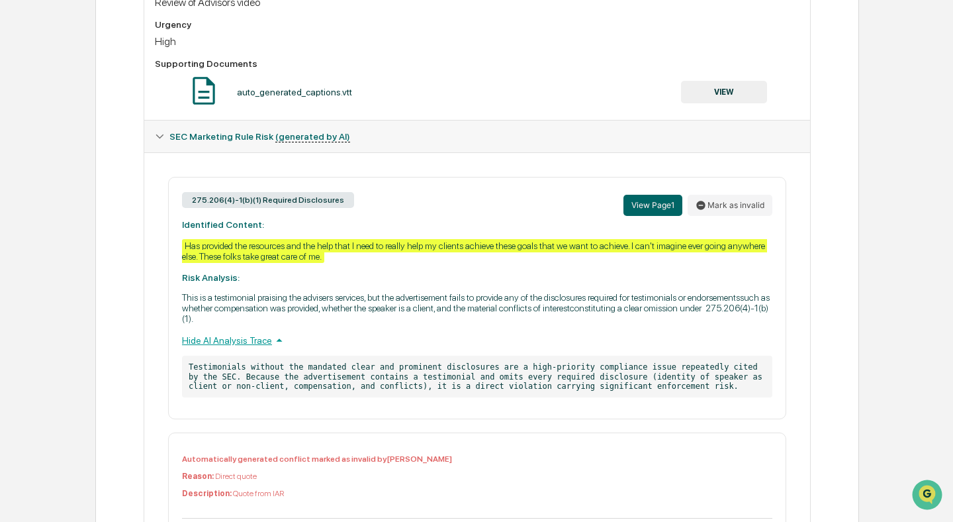
scroll to position [481, 0]
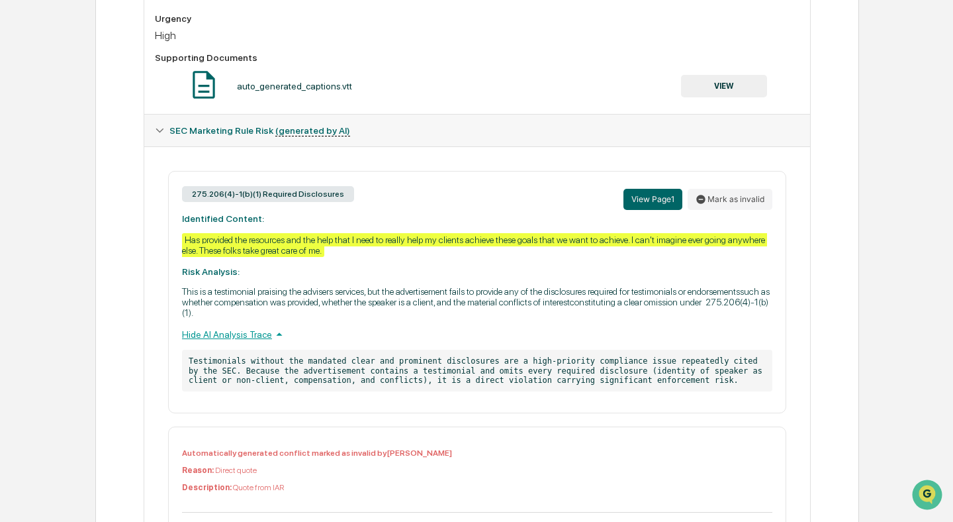
click at [461, 318] on p "This is a testimonial praising the advisers services, but the advertisement fai…" at bounding box center [477, 302] width 590 height 32
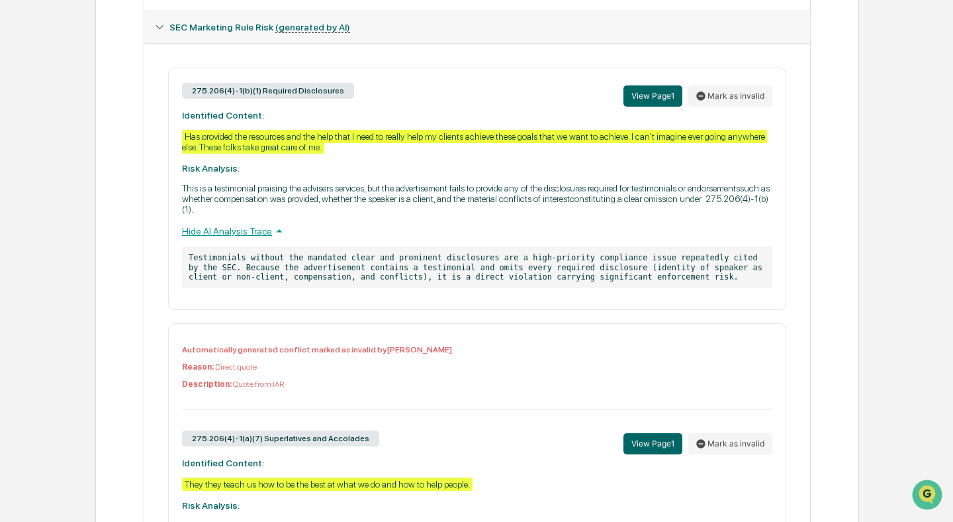
scroll to position [590, 0]
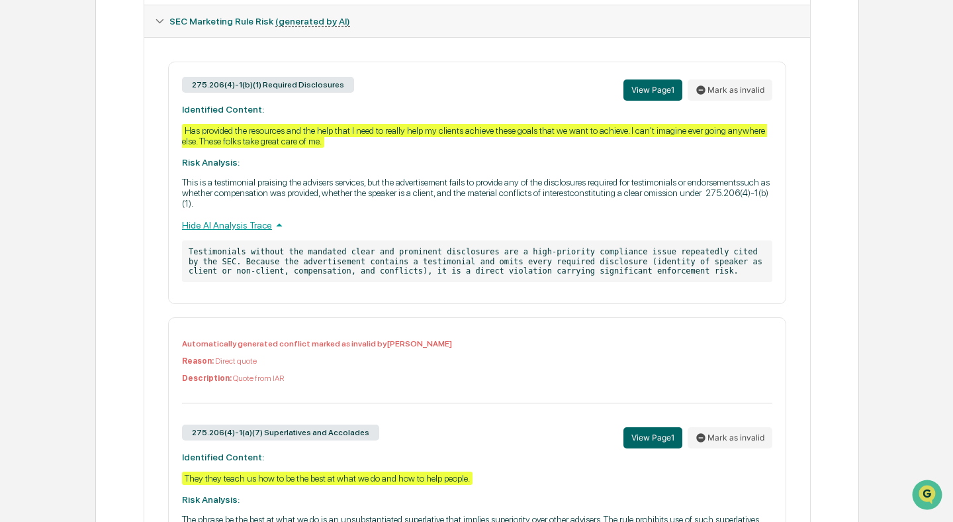
drag, startPoint x: 193, startPoint y: 89, endPoint x: 255, endPoint y: 86, distance: 62.3
click at [255, 86] on div "275.206(4)-1(b)(1) Required Disclosures" at bounding box center [268, 85] width 172 height 16
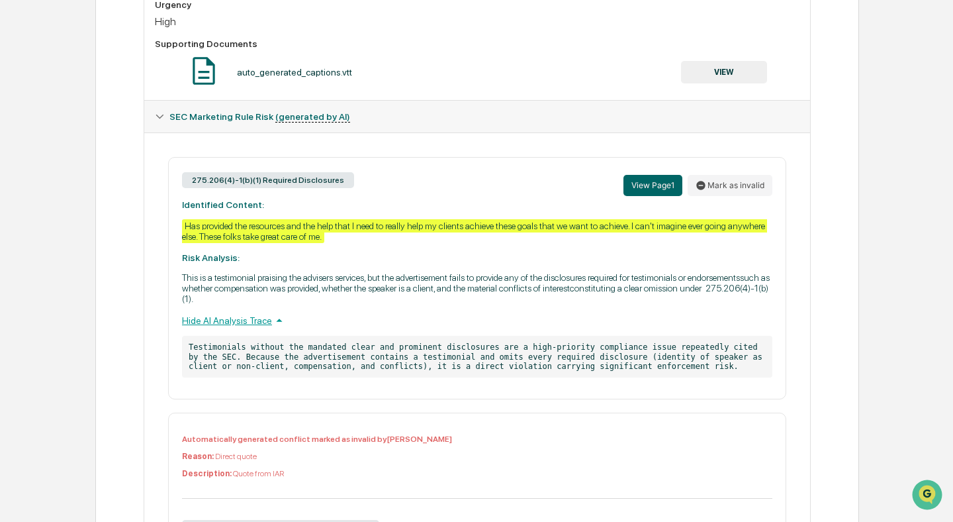
scroll to position [494, 0]
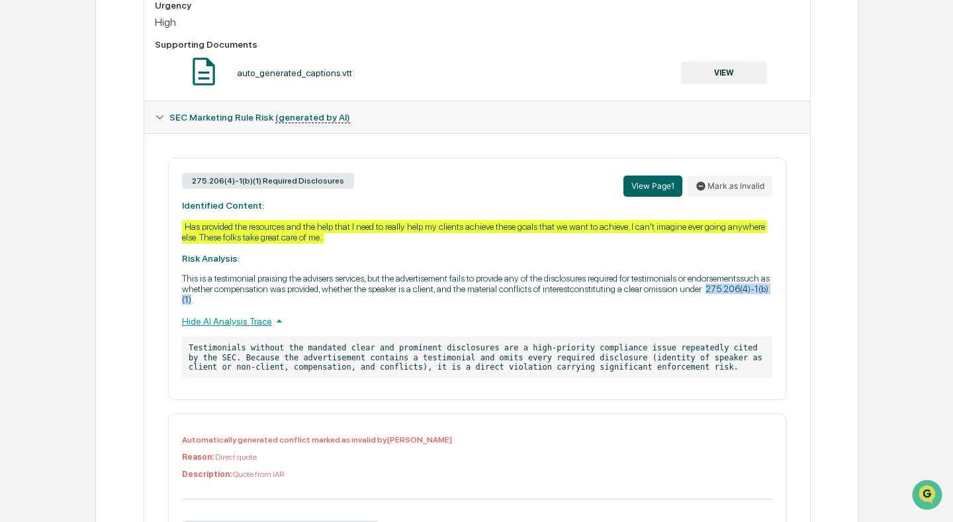
drag, startPoint x: 367, startPoint y: 311, endPoint x: 445, endPoint y: 312, distance: 77.5
click at [445, 304] on p "This is a testimonial praising the advisers services, but the advertisement fai…" at bounding box center [477, 289] width 590 height 32
copy p "275.206(4)-1(b)(1)"
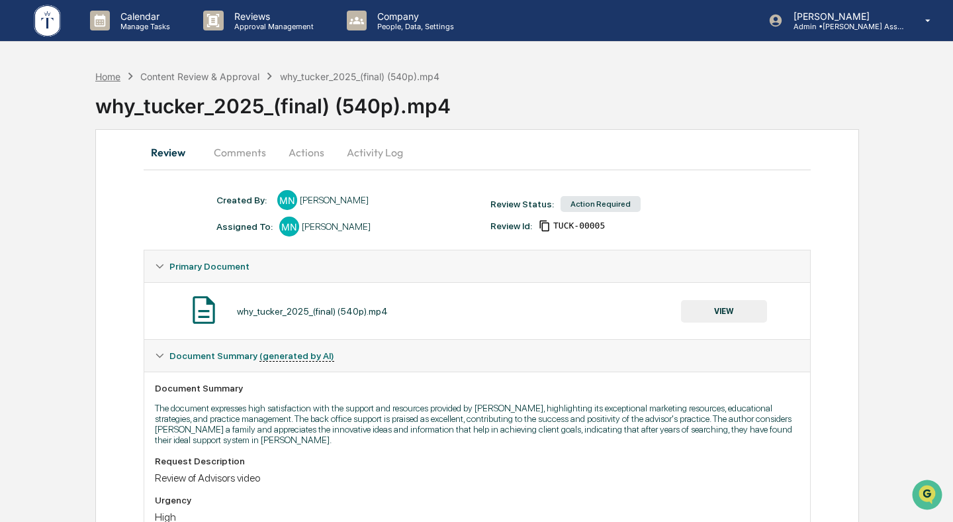
click at [105, 81] on div "Home" at bounding box center [107, 76] width 25 height 11
